Goal: Task Accomplishment & Management: Manage account settings

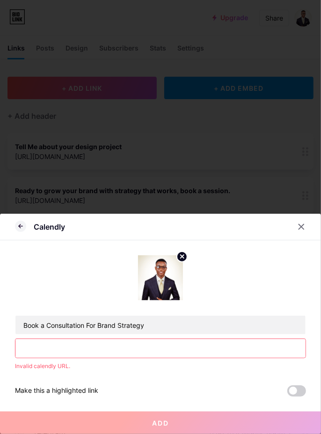
click at [187, 345] on input "text" at bounding box center [160, 348] width 290 height 19
click at [172, 348] on input "text" at bounding box center [160, 348] width 290 height 19
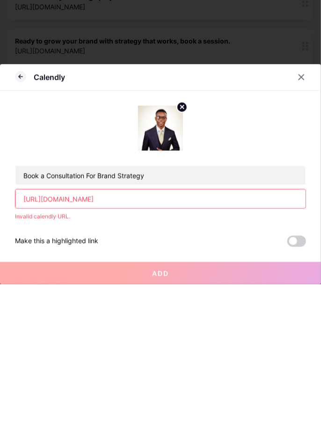
click at [296, 388] on span at bounding box center [296, 391] width 19 height 11
click at [287, 393] on input "checkbox" at bounding box center [287, 393] width 0 height 0
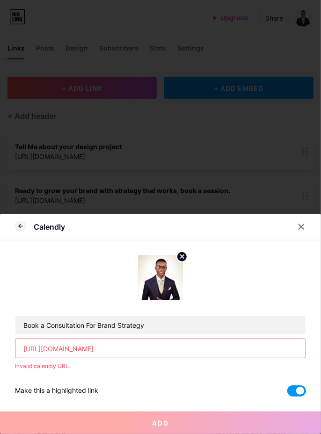
click at [302, 391] on span at bounding box center [296, 391] width 19 height 11
click at [287, 393] on input "checkbox" at bounding box center [287, 393] width 0 height 0
click at [296, 392] on span at bounding box center [296, 391] width 19 height 11
click at [287, 393] on input "checkbox" at bounding box center [287, 393] width 0 height 0
click at [24, 347] on input "[URL][DOMAIN_NAME]" at bounding box center [160, 348] width 290 height 19
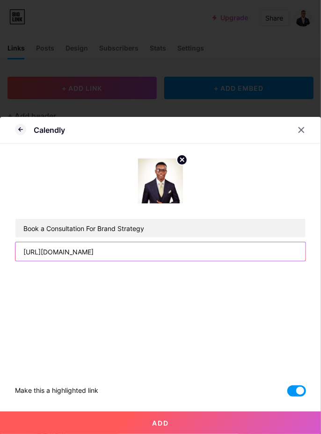
type input "[URL][DOMAIN_NAME]"
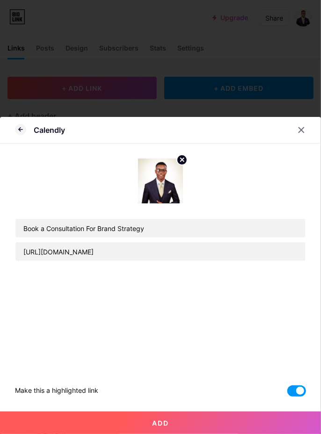
click at [235, 424] on button "Add" at bounding box center [160, 423] width 321 height 22
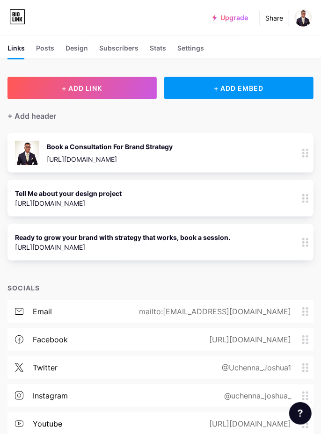
click at [247, 247] on div "Ready to grow your brand with strategy that works, book a session. https://wa.l…" at bounding box center [147, 243] width 265 height 22
click at [271, 249] on div "Ready to grow your brand with strategy that works, book a session. https://wa.l…" at bounding box center [147, 243] width 265 height 22
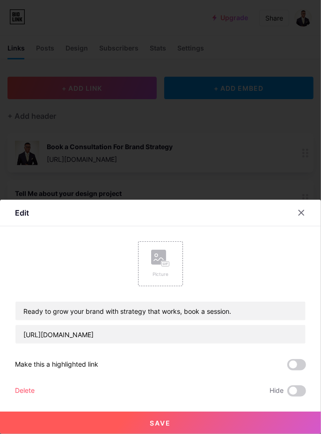
click at [296, 392] on span at bounding box center [296, 391] width 19 height 11
click at [287, 393] on input "checkbox" at bounding box center [287, 393] width 0 height 0
click at [257, 426] on button "Save" at bounding box center [160, 423] width 321 height 22
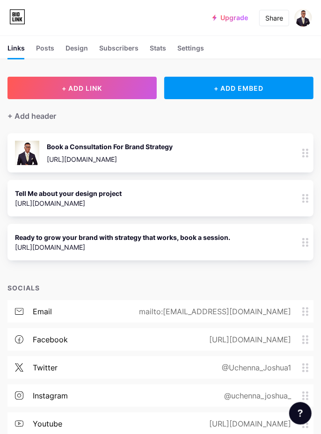
click at [272, 153] on div "Book a Consultation For Brand Strategy https://calendly.com/workwithuc247/30min…" at bounding box center [147, 153] width 265 height 24
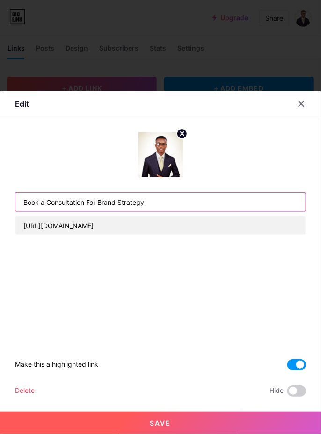
click at [170, 199] on input "Book a Consultation For Brand Strategy" at bounding box center [160, 202] width 290 height 19
type input "B"
click at [31, 206] on input "text" at bounding box center [160, 202] width 290 height 19
type input "Marketing & Brand Strategy Consultation"
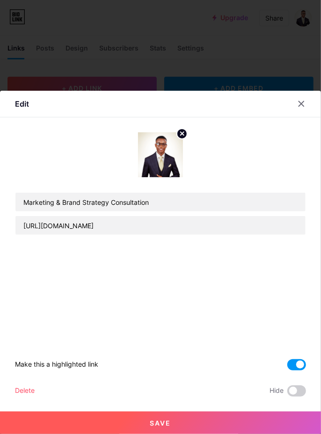
click at [254, 424] on button "Save" at bounding box center [160, 423] width 321 height 22
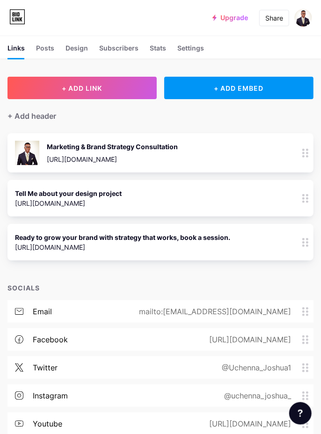
click at [37, 51] on div "Posts" at bounding box center [45, 50] width 18 height 15
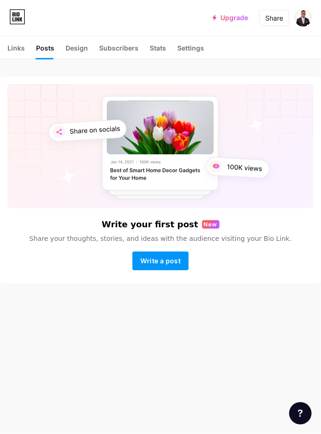
click at [82, 46] on div "Design" at bounding box center [76, 50] width 22 height 15
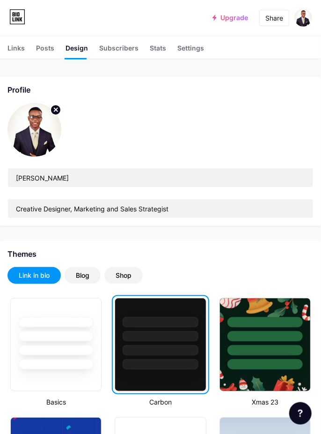
click at [78, 276] on div "Blog" at bounding box center [83, 275] width 14 height 9
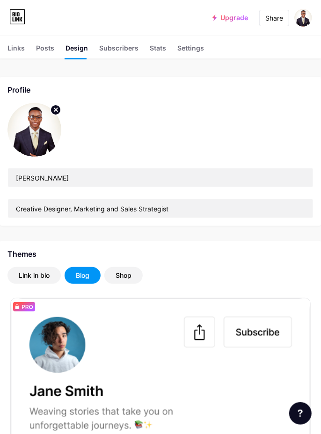
click at [35, 279] on div "Link in bio" at bounding box center [34, 275] width 31 height 9
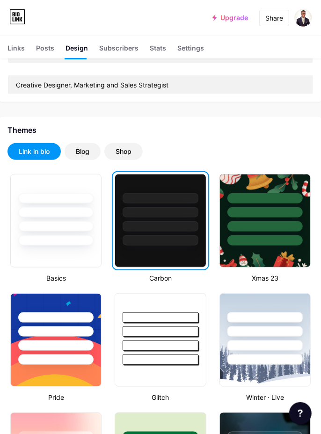
scroll to position [132, 0]
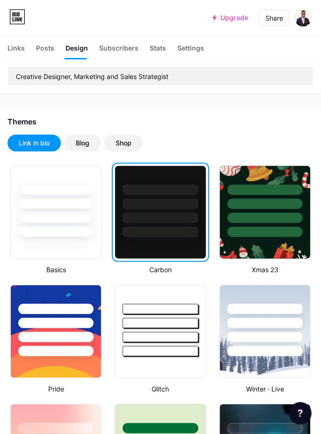
click at [185, 218] on div at bounding box center [160, 218] width 75 height 10
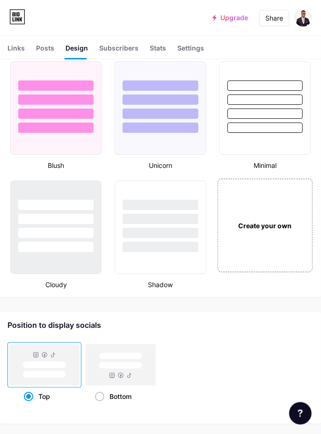
scroll to position [955, 0]
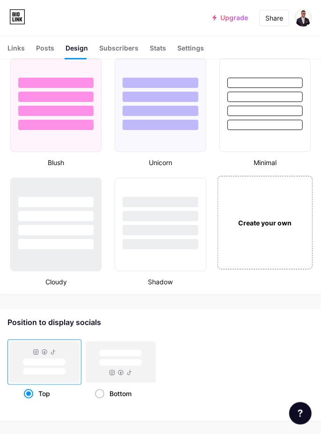
click at [267, 223] on div "Create your own" at bounding box center [265, 223] width 68 height 10
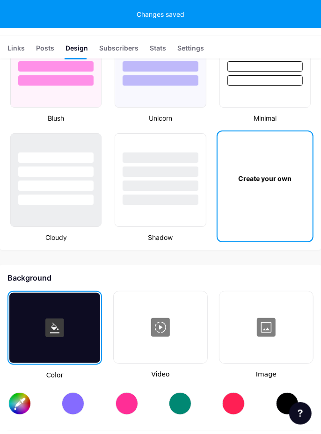
click at [266, 225] on div "Create your own" at bounding box center [265, 178] width 95 height 94
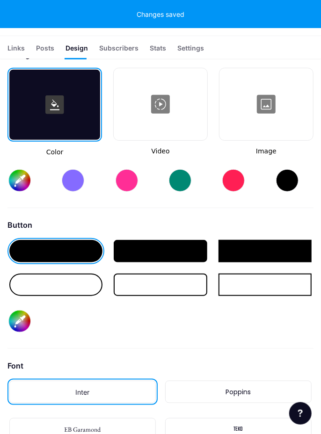
scroll to position [1224, 0]
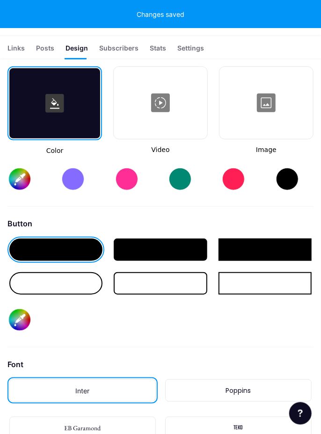
type input "#ffffff"
type input "#000000"
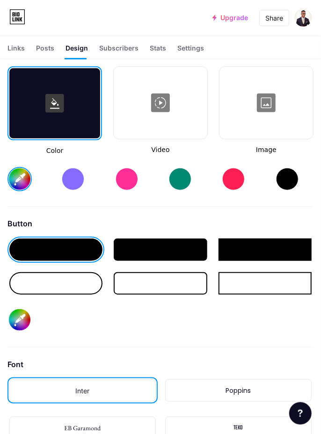
type input "#ffffff"
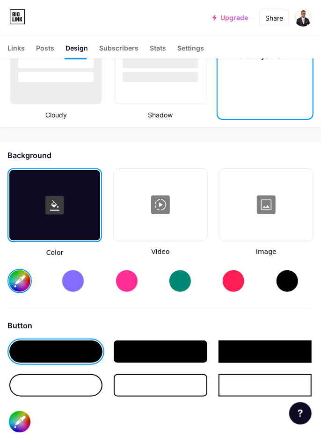
scroll to position [1121, 0]
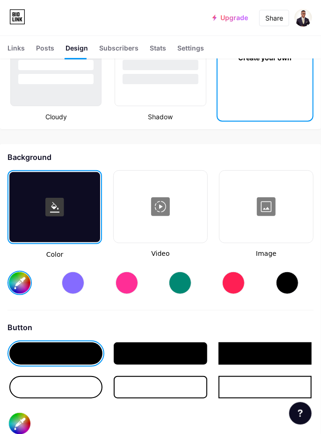
click at [61, 198] on rect at bounding box center [54, 207] width 19 height 19
click at [274, 203] on div at bounding box center [266, 207] width 92 height 70
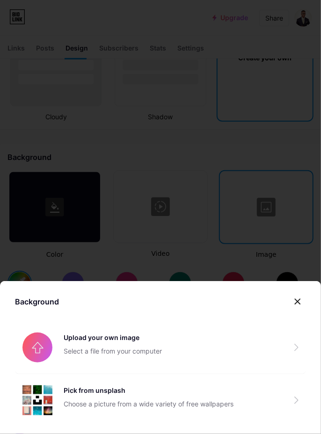
click at [148, 341] on input "file" at bounding box center [160, 347] width 291 height 52
click at [281, 356] on input "file" at bounding box center [160, 347] width 291 height 52
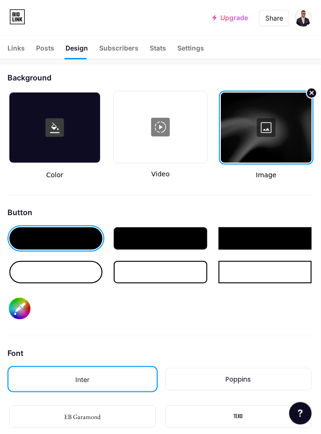
scroll to position [1207, 0]
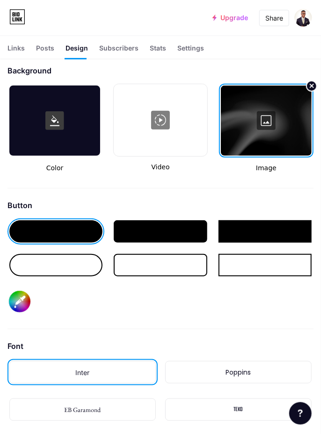
click at [25, 306] on input "#000000" at bounding box center [20, 302] width 22 height 22
type input "#ffda82"
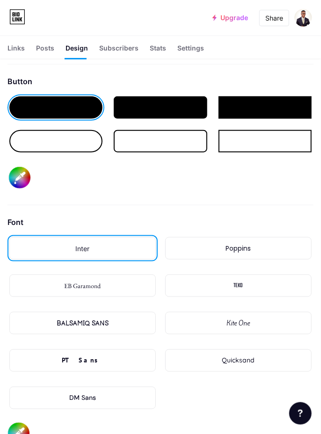
scroll to position [1332, 0]
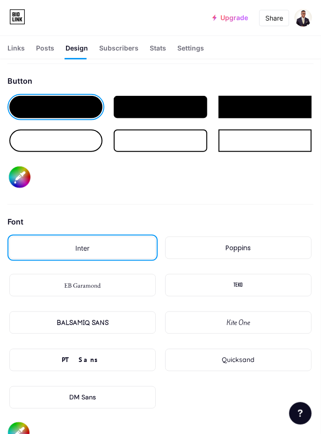
click at [257, 251] on div "Poppins" at bounding box center [238, 248] width 146 height 22
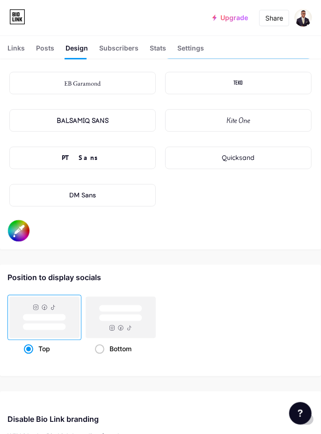
scroll to position [1526, 0]
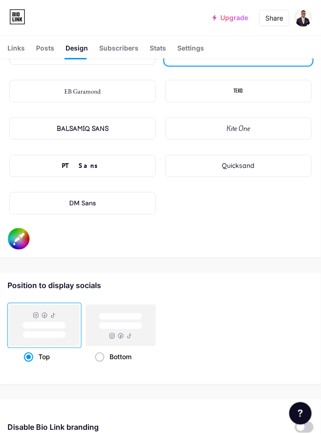
click at [19, 236] on input "#000000" at bounding box center [19, 239] width 22 height 22
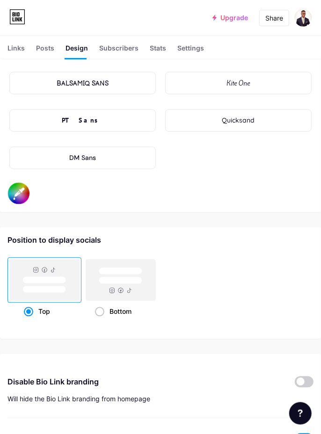
scroll to position [1572, 0]
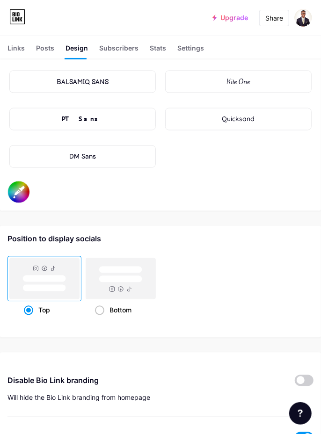
click at [101, 306] on span at bounding box center [99, 310] width 9 height 9
click at [101, 319] on input "Bottom" at bounding box center [98, 322] width 6 height 6
radio input "true"
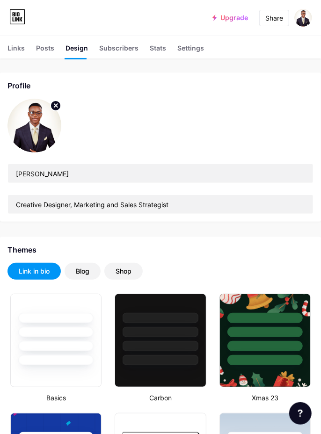
scroll to position [0, 0]
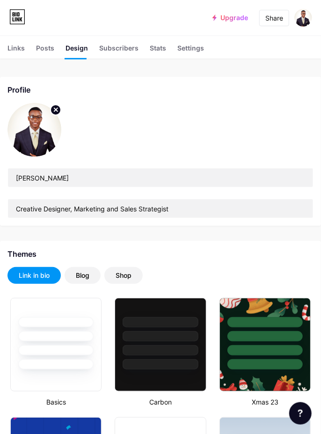
click at [160, 45] on div "Stats" at bounding box center [158, 50] width 16 height 15
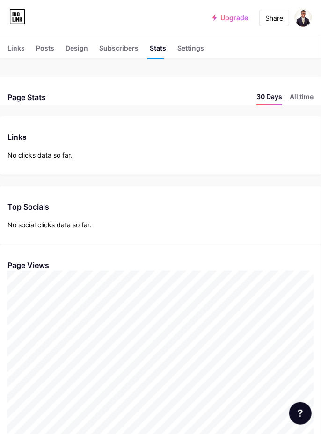
click at [304, 100] on li "All time" at bounding box center [302, 99] width 24 height 14
click at [22, 45] on div "Links" at bounding box center [15, 50] width 17 height 15
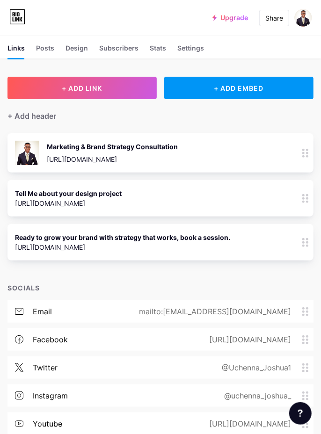
click at [244, 88] on div "+ ADD EMBED" at bounding box center [238, 88] width 149 height 22
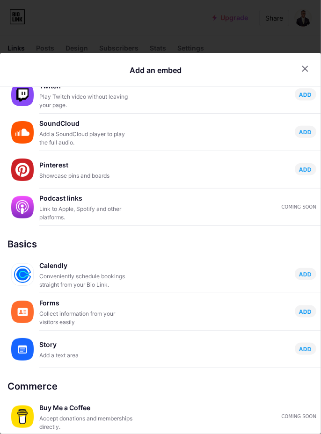
scroll to position [271, 0]
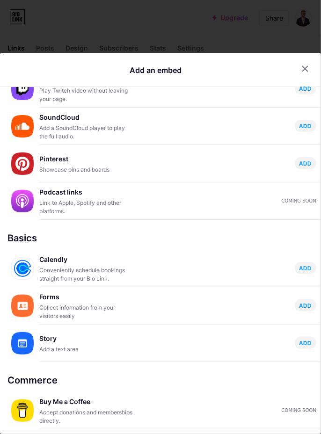
click at [307, 264] on span "ADD" at bounding box center [305, 268] width 13 height 8
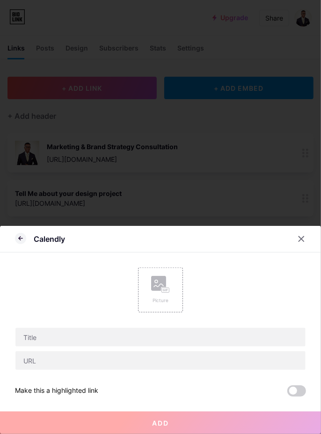
click at [303, 236] on div at bounding box center [301, 239] width 17 height 17
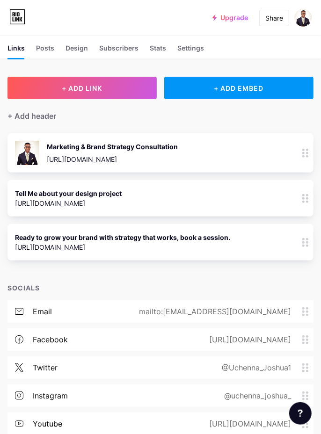
click at [45, 47] on div "Posts" at bounding box center [45, 50] width 18 height 15
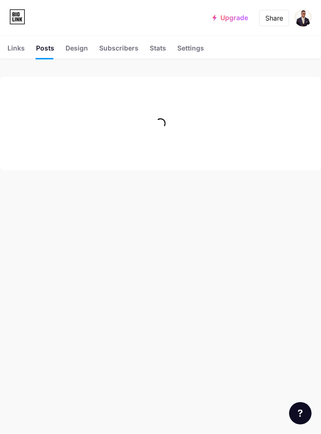
click at [80, 44] on div "Design" at bounding box center [76, 50] width 22 height 15
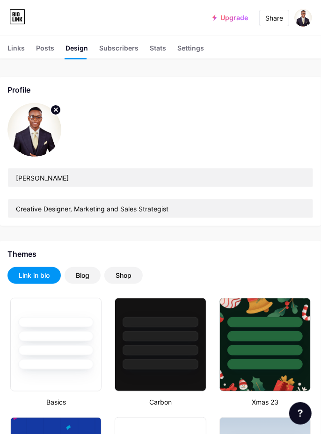
type input "#ffda82"
type input "#ffffff"
click at [20, 43] on div "Links" at bounding box center [15, 50] width 17 height 15
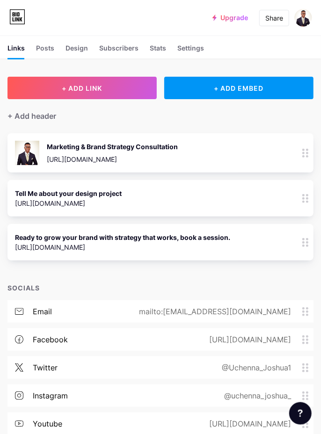
click at [204, 195] on div "Tell Me about your design project [URL][DOMAIN_NAME] 0" at bounding box center [147, 199] width 265 height 22
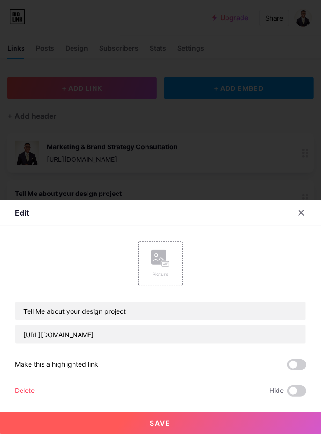
click at [171, 268] on div "Picture" at bounding box center [160, 263] width 45 height 45
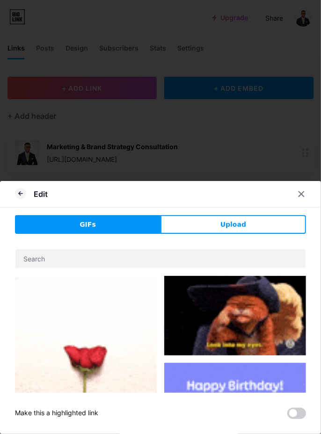
click at [257, 223] on button "Upload" at bounding box center [233, 224] width 146 height 19
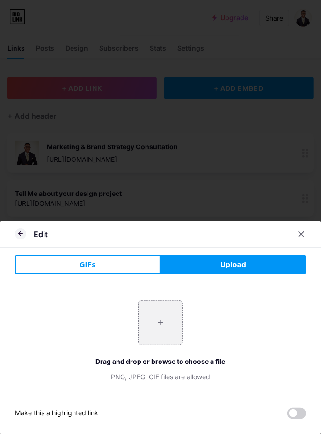
click at [163, 313] on input "file" at bounding box center [160, 323] width 44 height 44
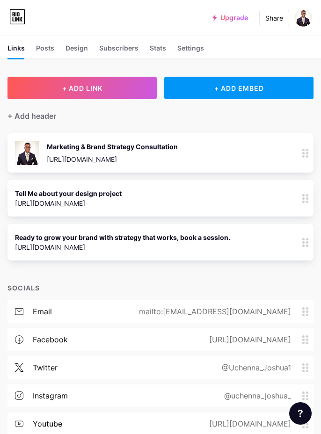
click at [176, 203] on div "Tell Me about your design project [URL][DOMAIN_NAME] 0" at bounding box center [147, 199] width 265 height 22
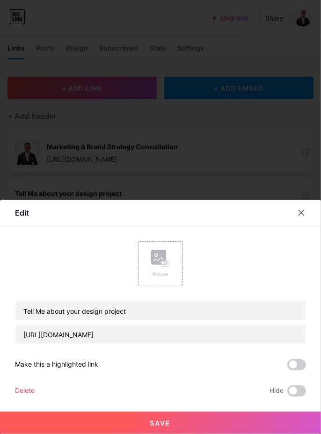
click at [165, 265] on rect at bounding box center [165, 264] width 7 height 5
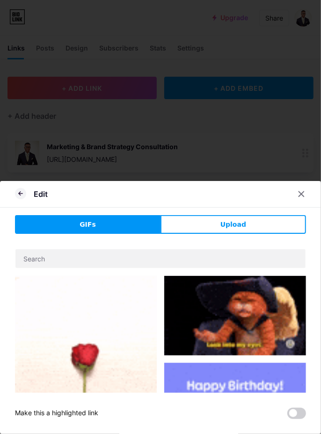
click at [264, 227] on button "Upload" at bounding box center [233, 224] width 146 height 19
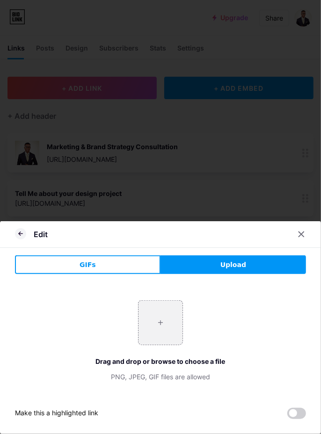
click at [161, 332] on input "file" at bounding box center [160, 323] width 44 height 44
type input "C:\fakepath\1000686342.png"
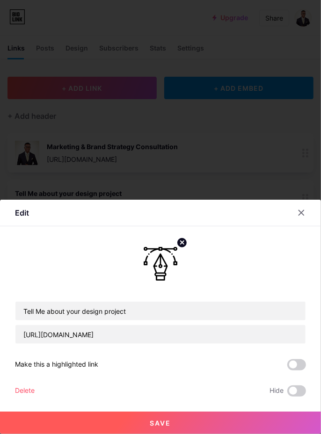
click at [87, 425] on button "Save" at bounding box center [160, 423] width 321 height 22
